Goal: Task Accomplishment & Management: Manage account settings

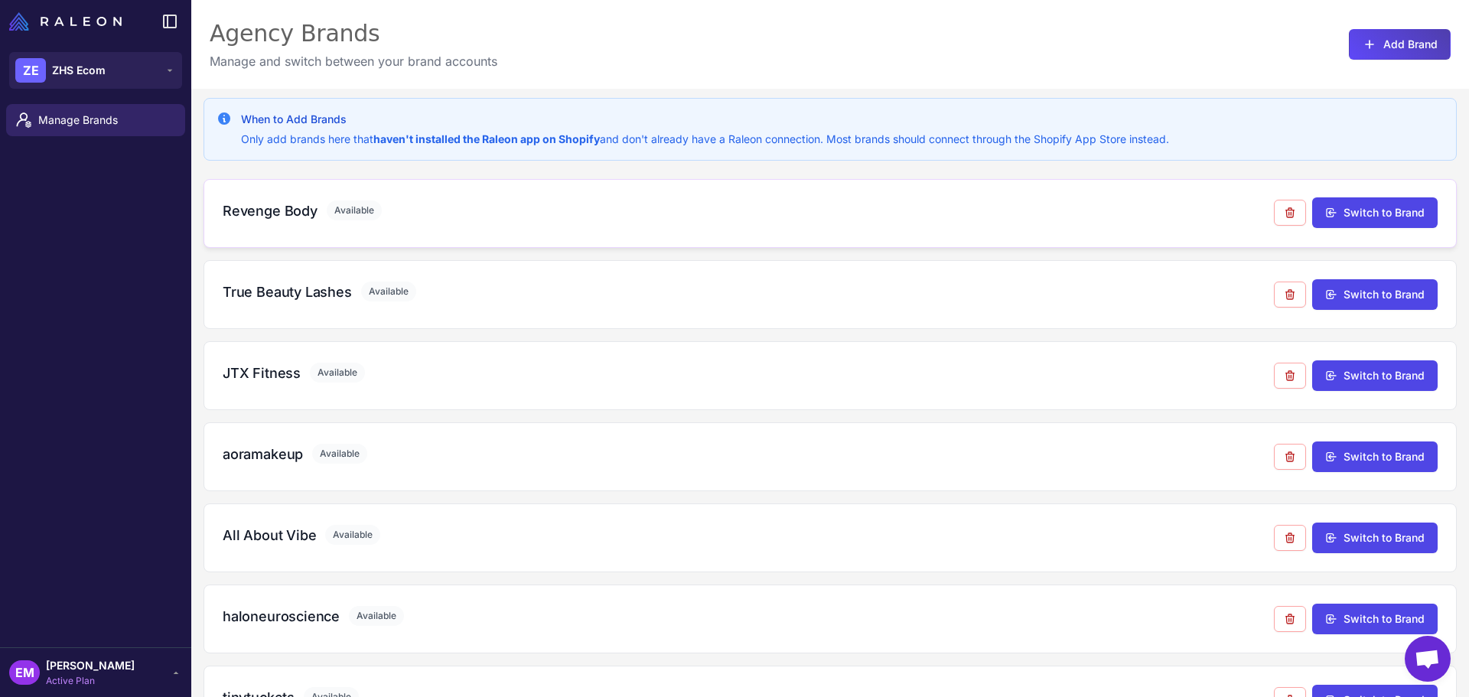
click at [276, 208] on h3 "Revenge Body" at bounding box center [270, 210] width 95 height 21
click at [273, 373] on h3 "JTX Fitness" at bounding box center [262, 373] width 78 height 21
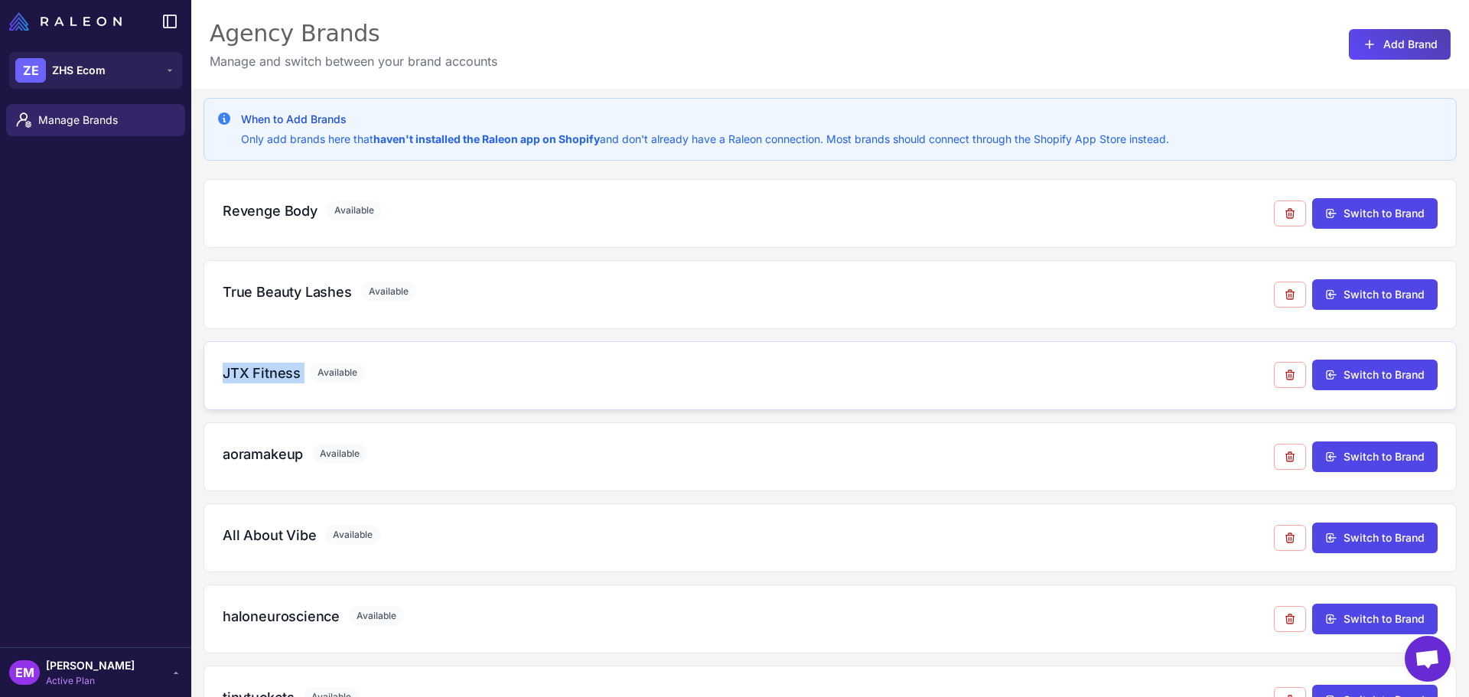
click at [273, 373] on h3 "JTX Fitness" at bounding box center [262, 373] width 78 height 21
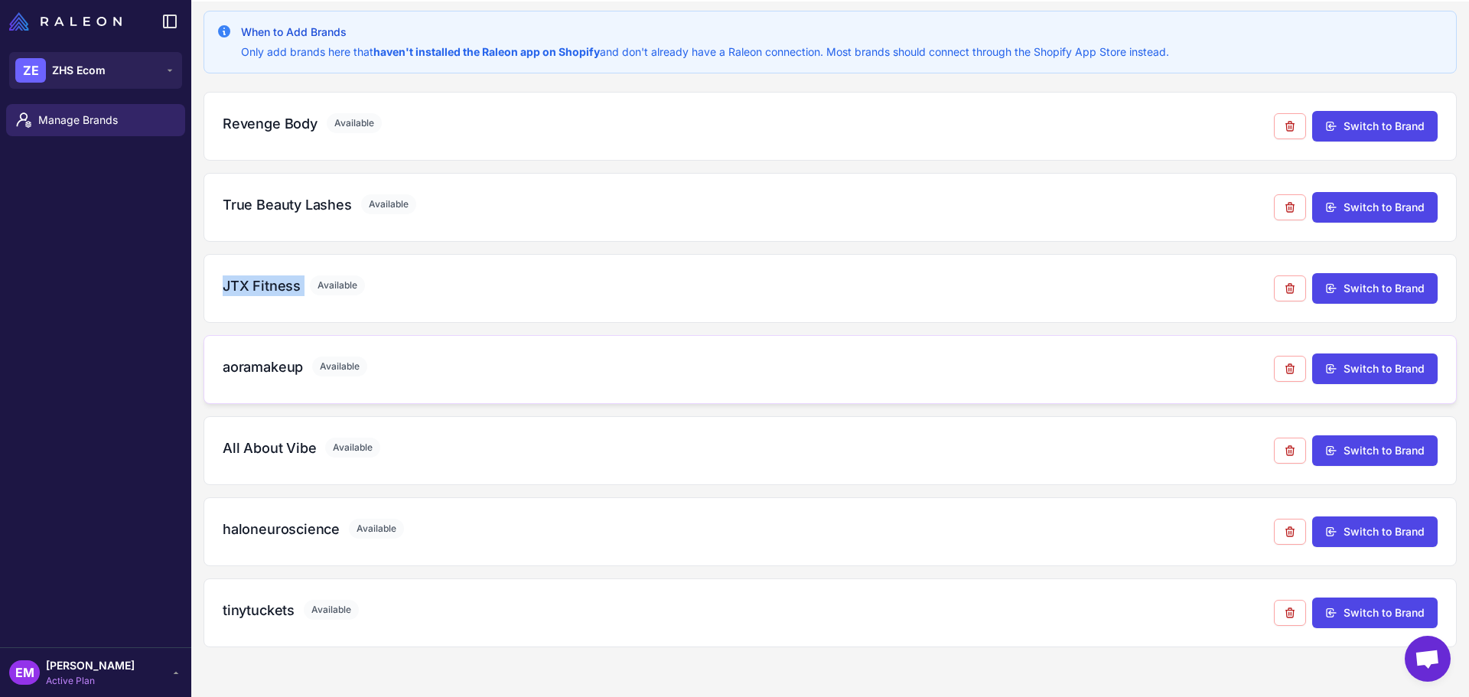
scroll to position [89, 0]
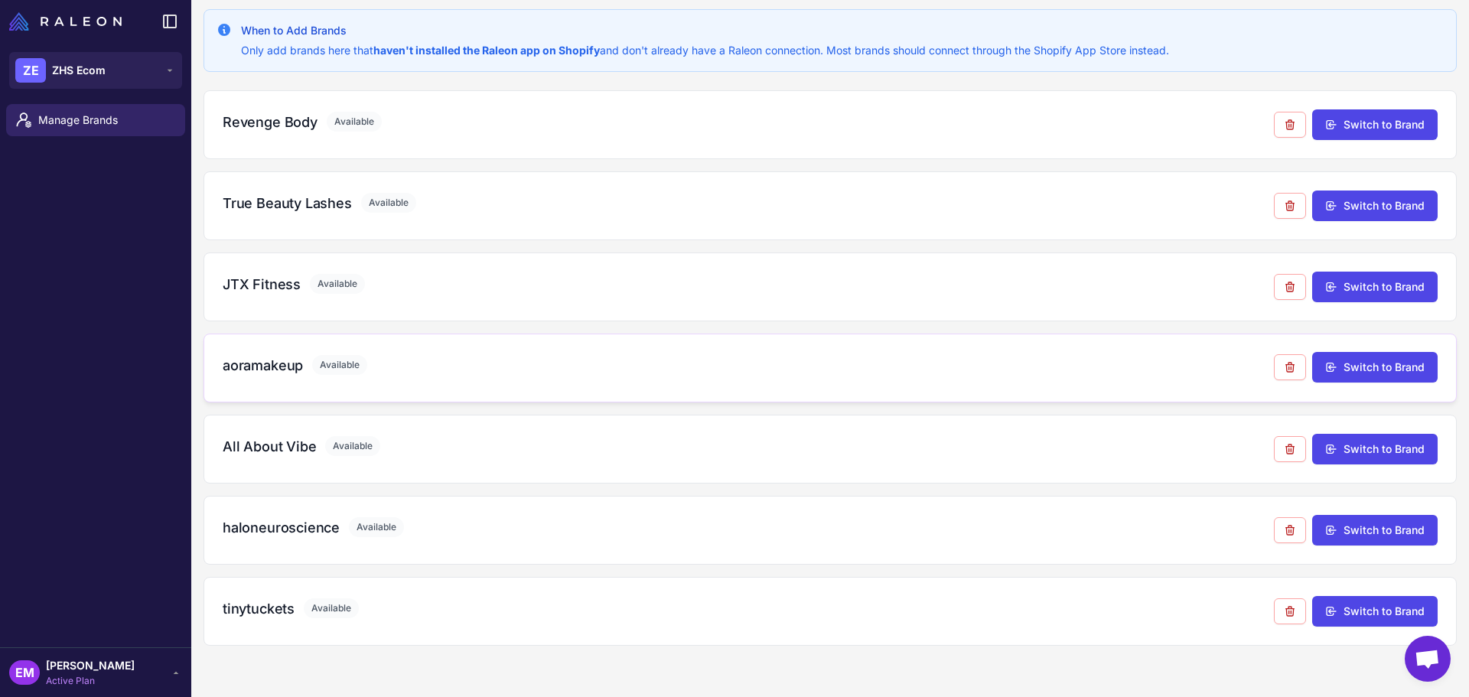
click at [258, 351] on div "aoramakeup Available Switch to Brand" at bounding box center [829, 368] width 1253 height 69
click at [261, 276] on h3 "JTX Fitness" at bounding box center [262, 284] width 78 height 21
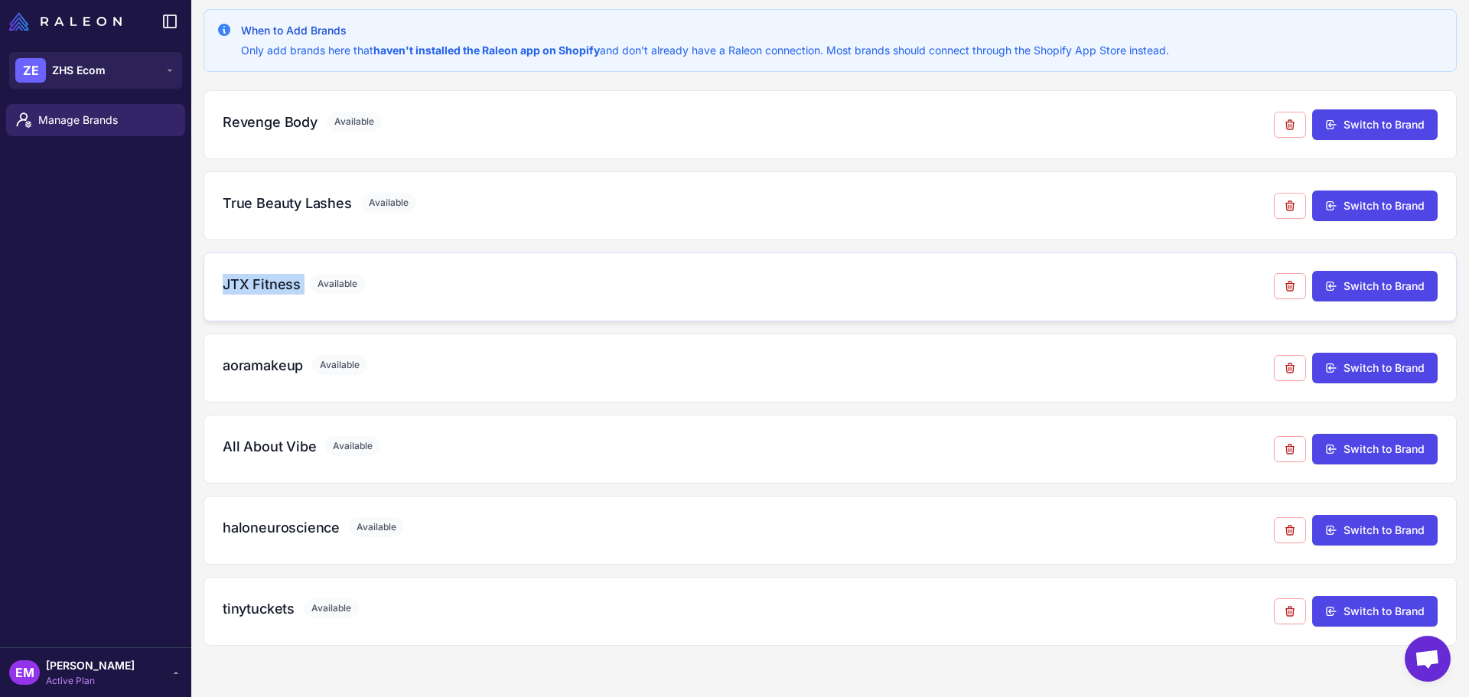
click at [261, 276] on h3 "JTX Fitness" at bounding box center [262, 284] width 78 height 21
click at [275, 454] on h3 "All About Vibe" at bounding box center [269, 446] width 93 height 21
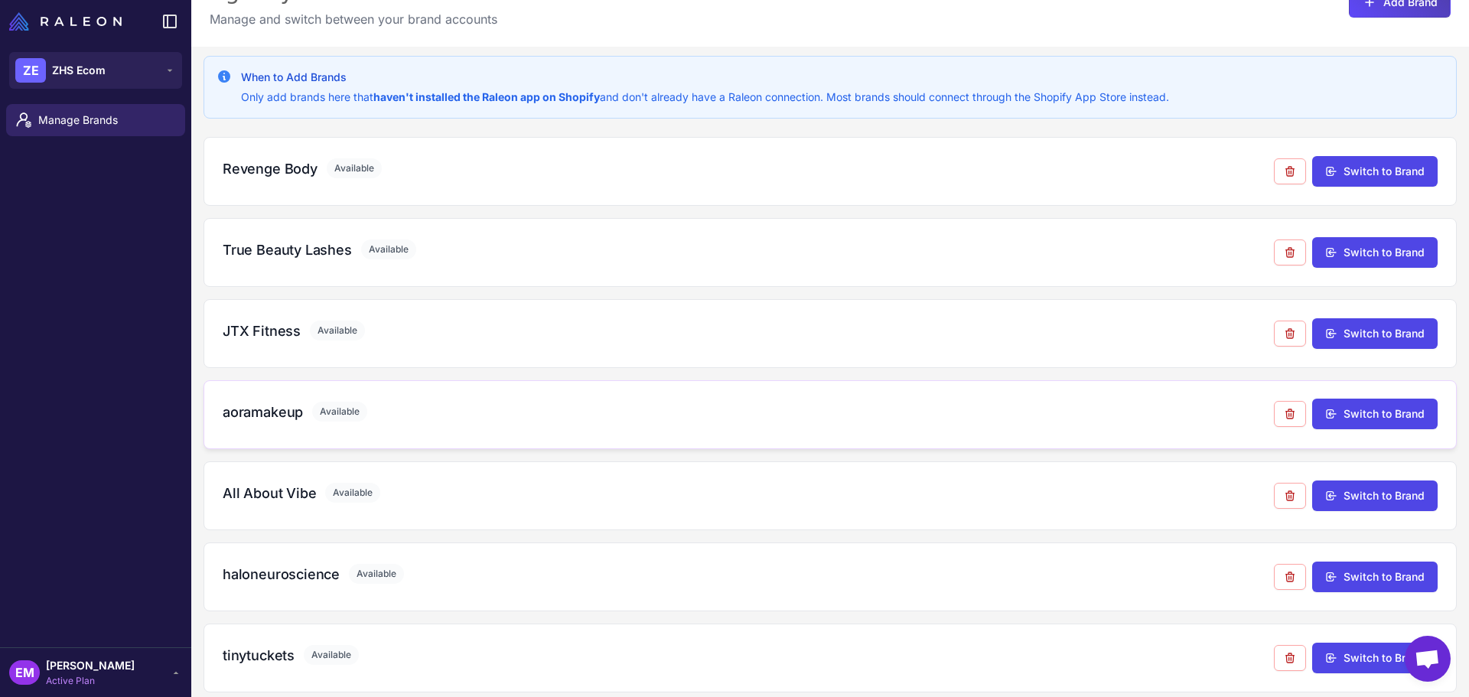
scroll to position [0, 0]
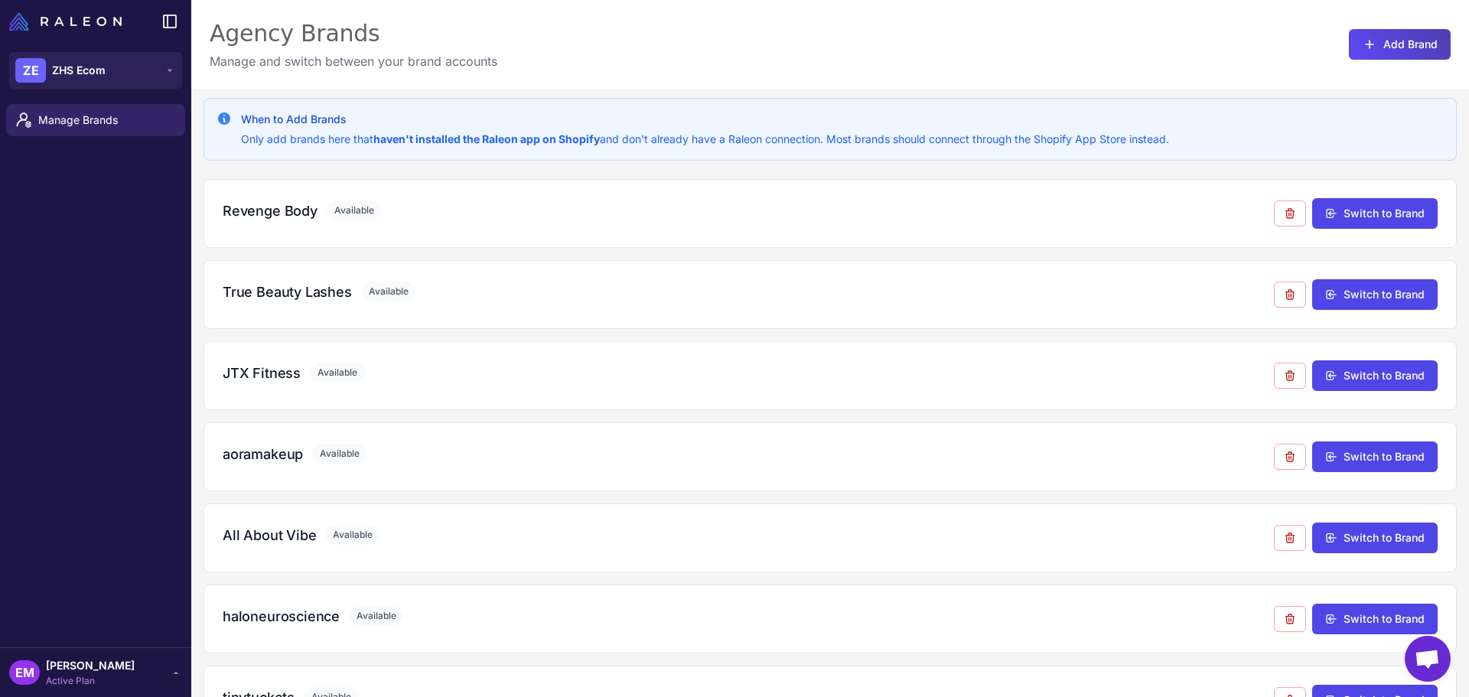
click at [418, 132] on strong "haven't installed the Raleon app on Shopify" at bounding box center [486, 138] width 226 height 13
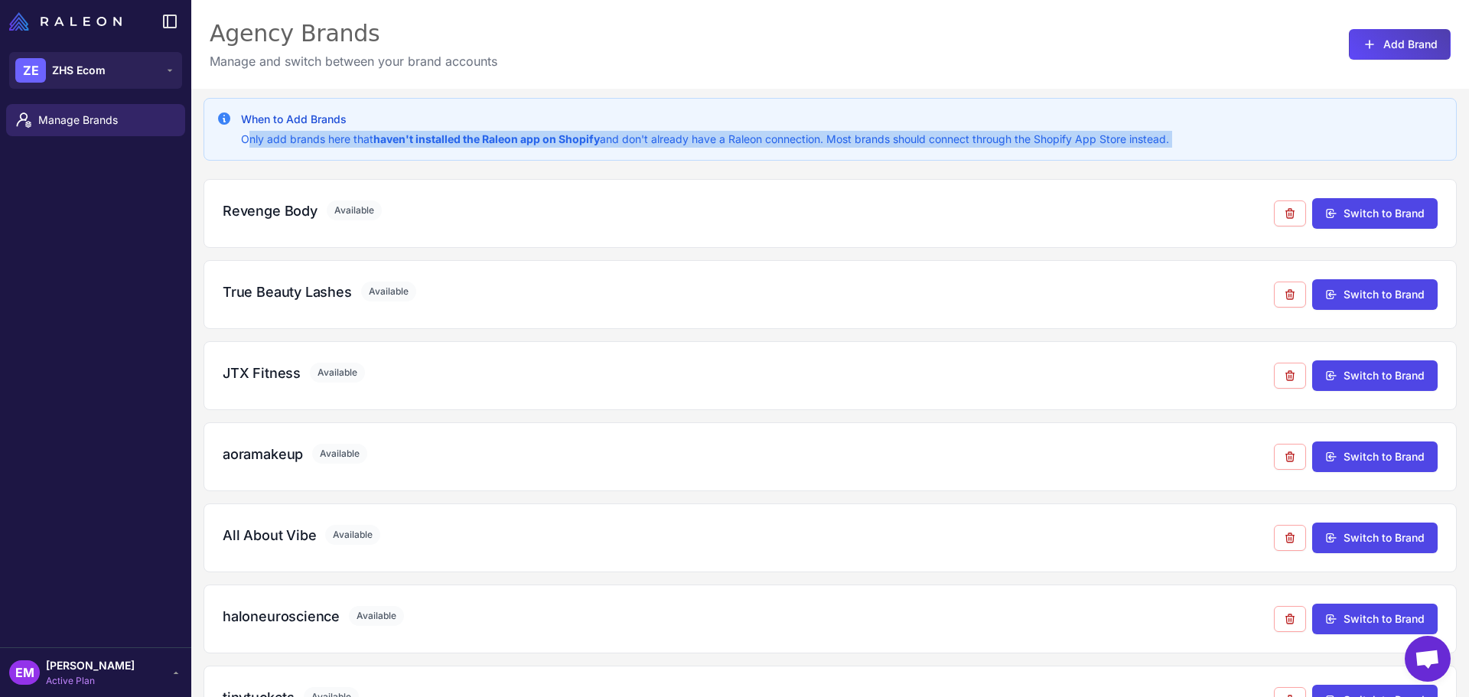
click at [418, 132] on strong "haven't installed the Raleon app on Shopify" at bounding box center [486, 138] width 226 height 13
click at [96, 120] on span "Manage Brands" at bounding box center [105, 120] width 135 height 17
click at [1380, 210] on button "Switch to Brand" at bounding box center [1374, 212] width 125 height 31
